Goal: Check status: Check status

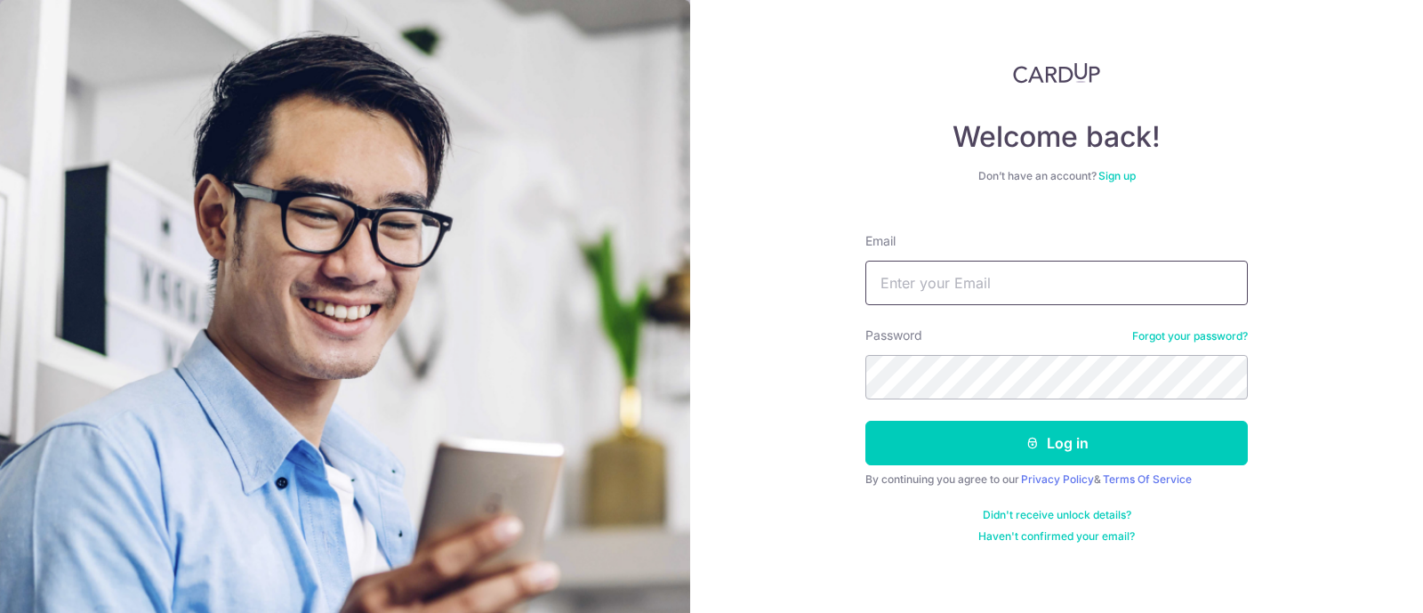
type input "[EMAIL_ADDRESS][DOMAIN_NAME]"
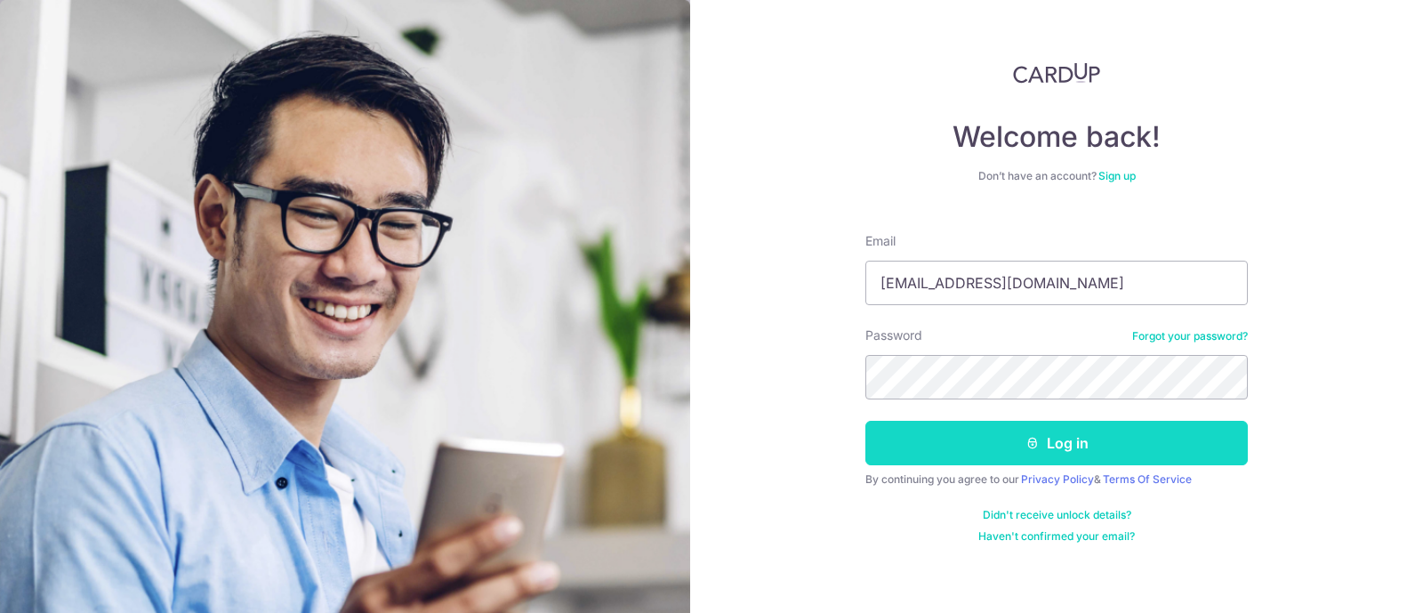
drag, startPoint x: 0, startPoint y: 0, endPoint x: 969, endPoint y: 436, distance: 1062.3
click at [969, 436] on button "Log in" at bounding box center [1057, 443] width 383 height 44
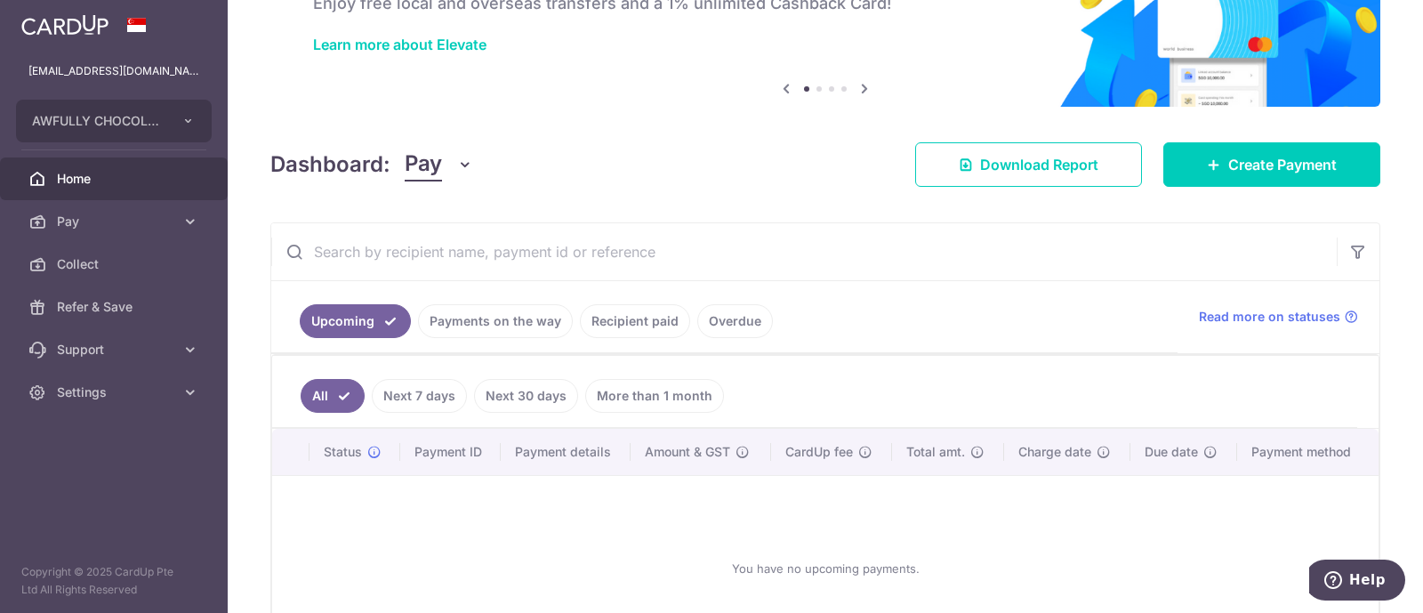
scroll to position [250, 0]
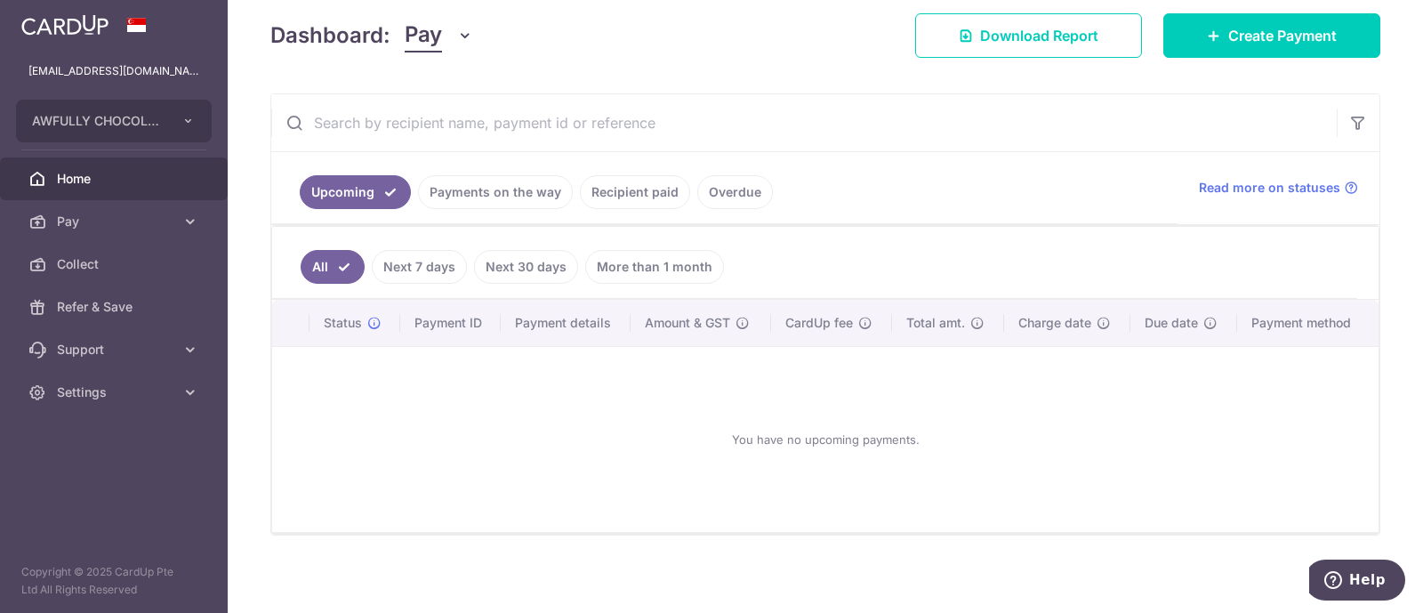
click at [484, 191] on link "Payments on the way" at bounding box center [495, 192] width 155 height 34
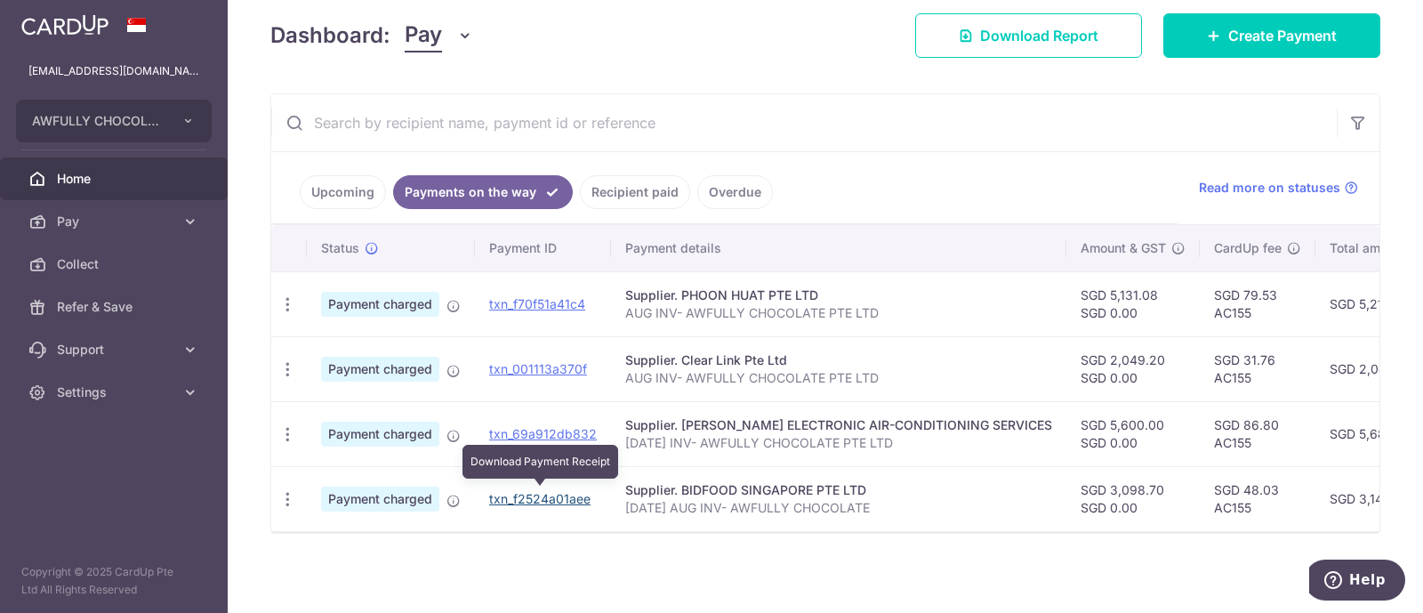
click at [515, 496] on link "txn_f2524a01aee" at bounding box center [539, 498] width 101 height 15
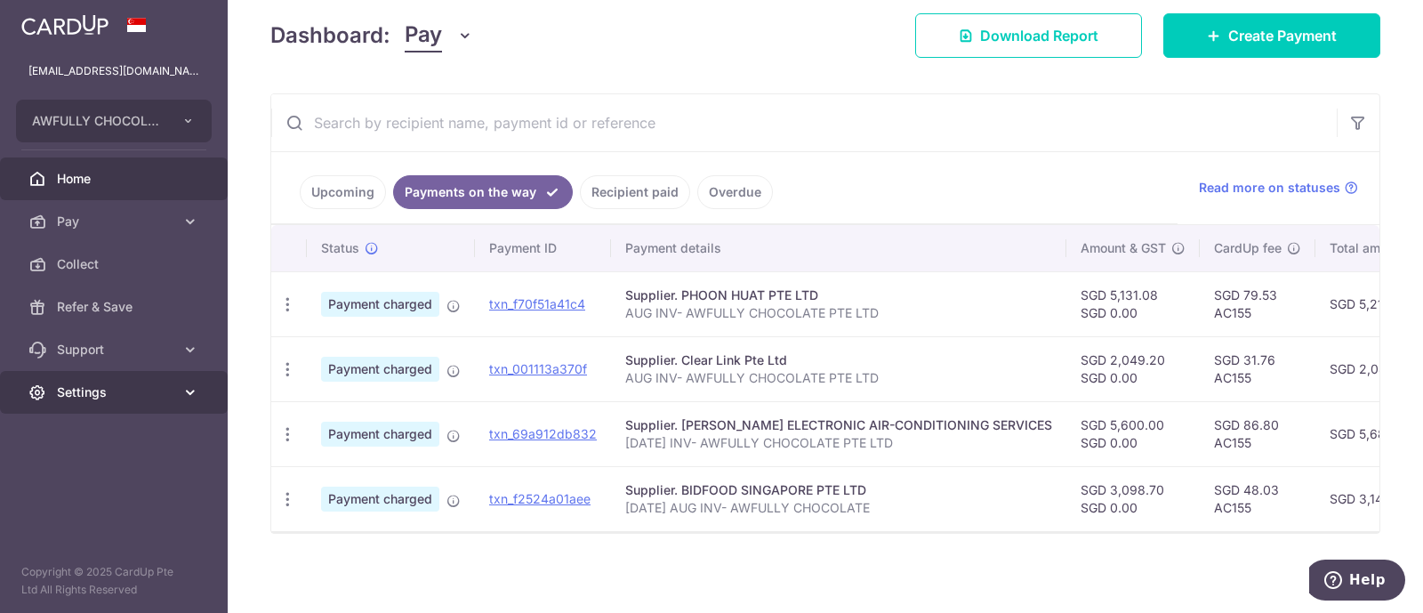
click at [149, 395] on span "Settings" at bounding box center [115, 392] width 117 height 18
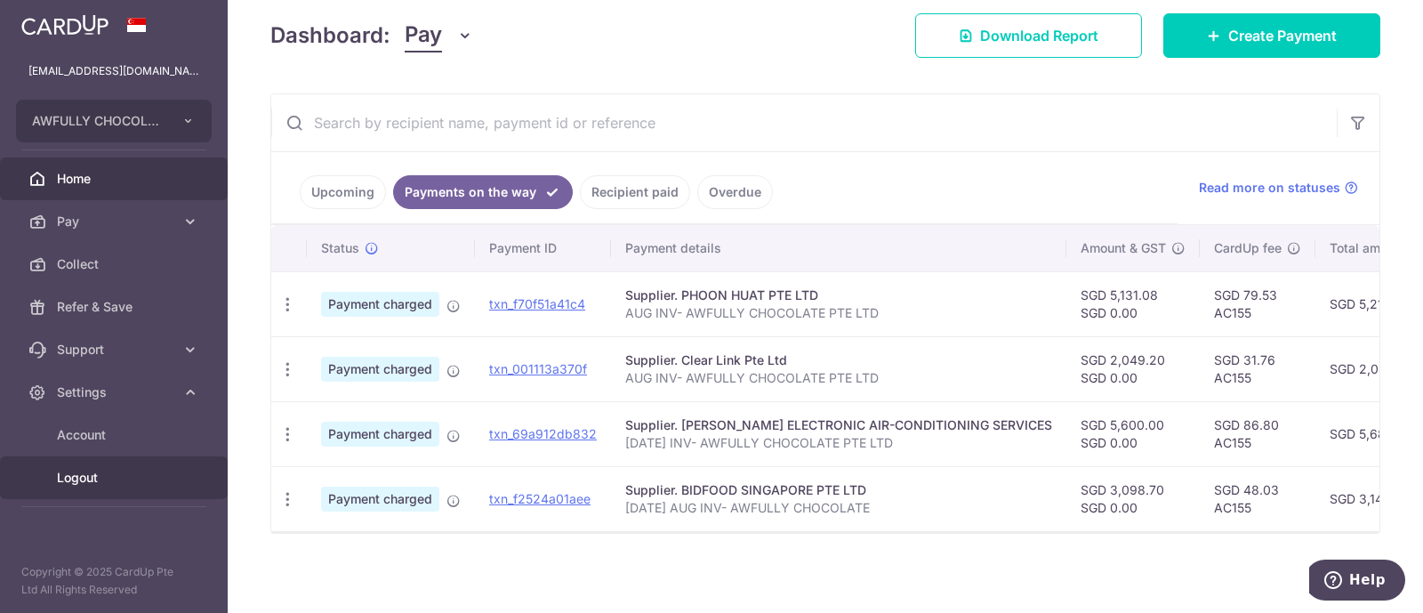
click at [108, 469] on span "Logout" at bounding box center [115, 478] width 117 height 18
